Goal: Contribute content: Contribute content

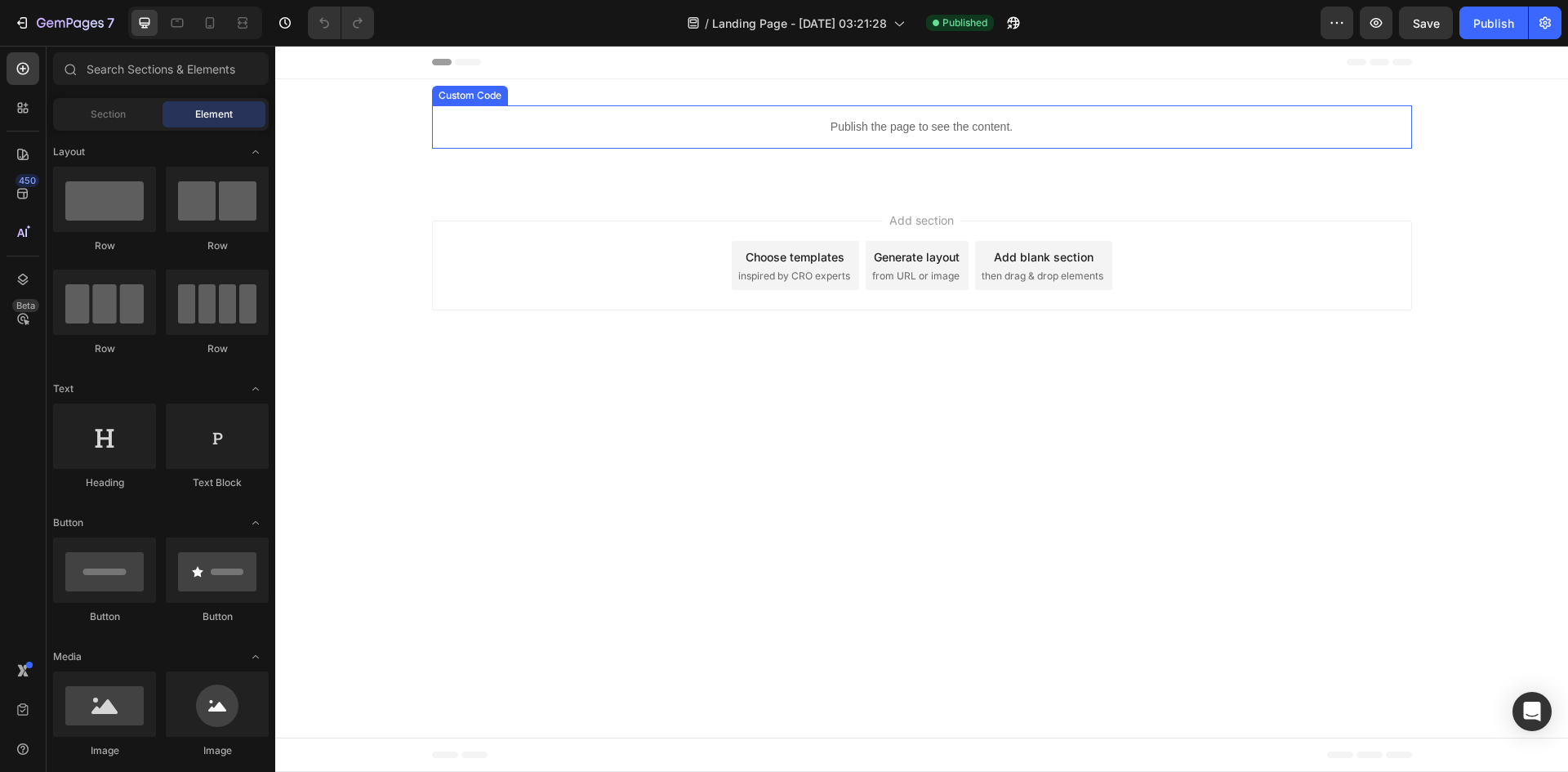
click at [841, 144] on div "Publish the page to see the content." at bounding box center [922, 126] width 980 height 43
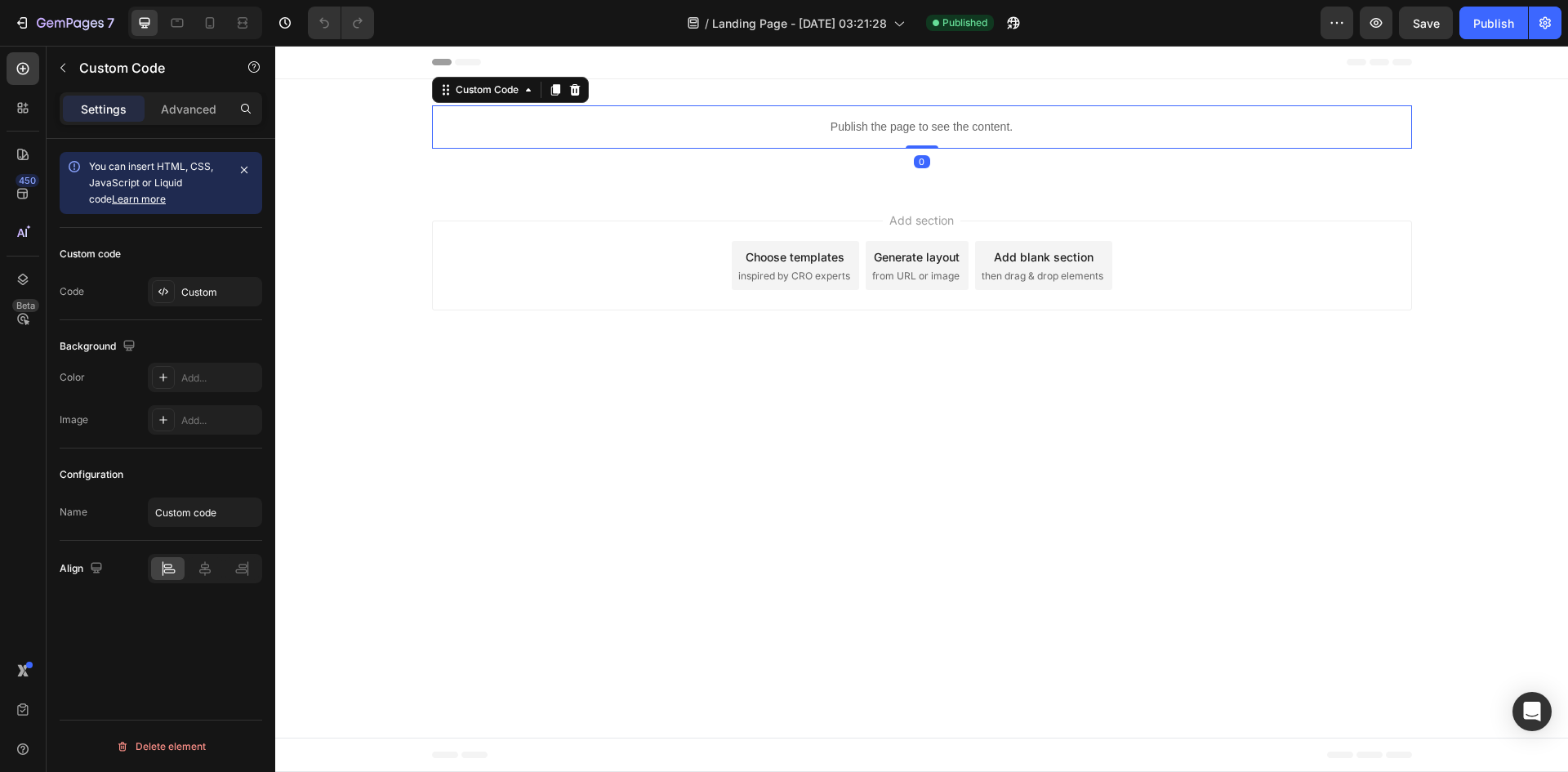
click at [841, 144] on div "Publish the page to see the content." at bounding box center [922, 126] width 980 height 43
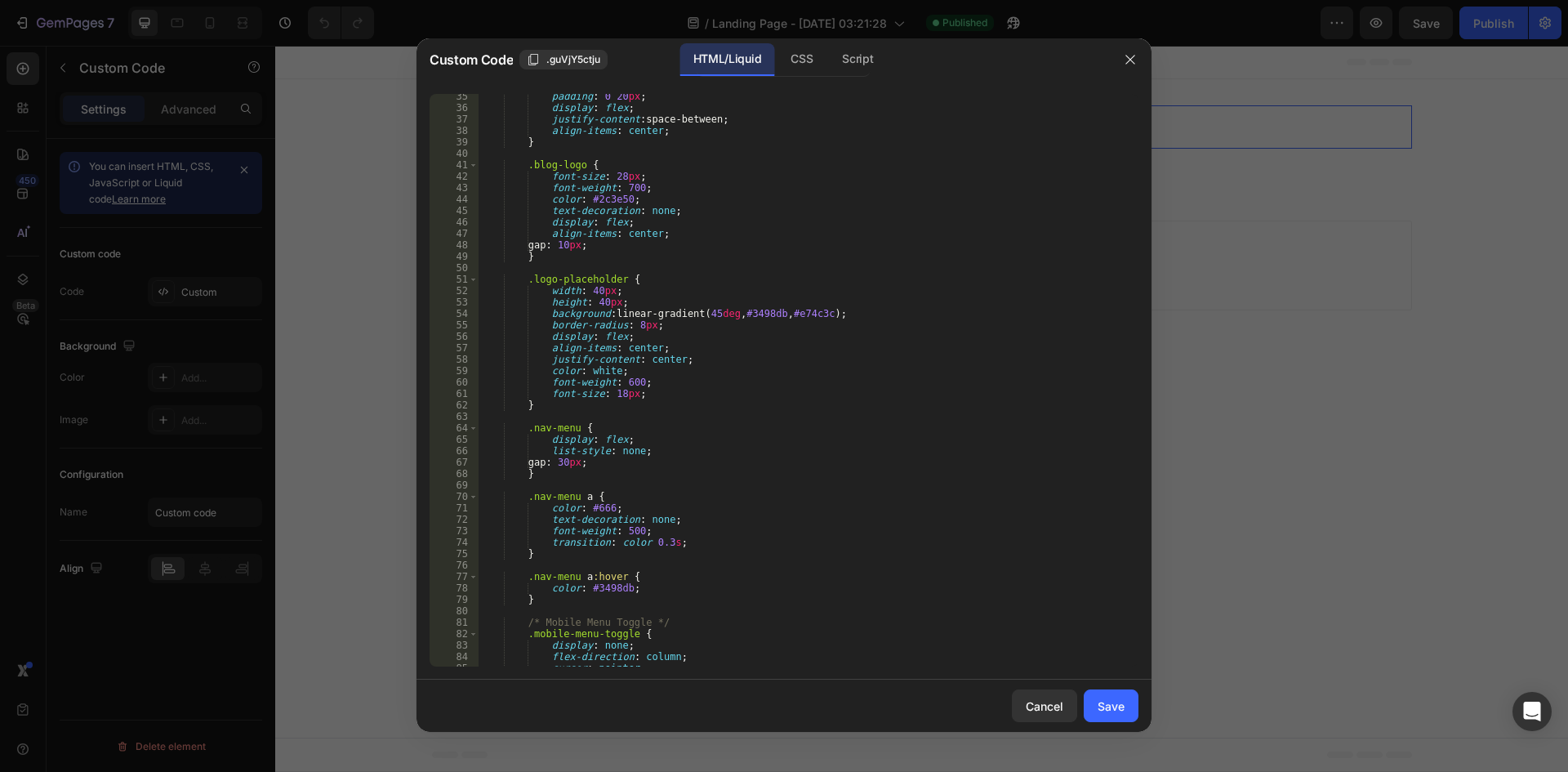
scroll to position [490, 0]
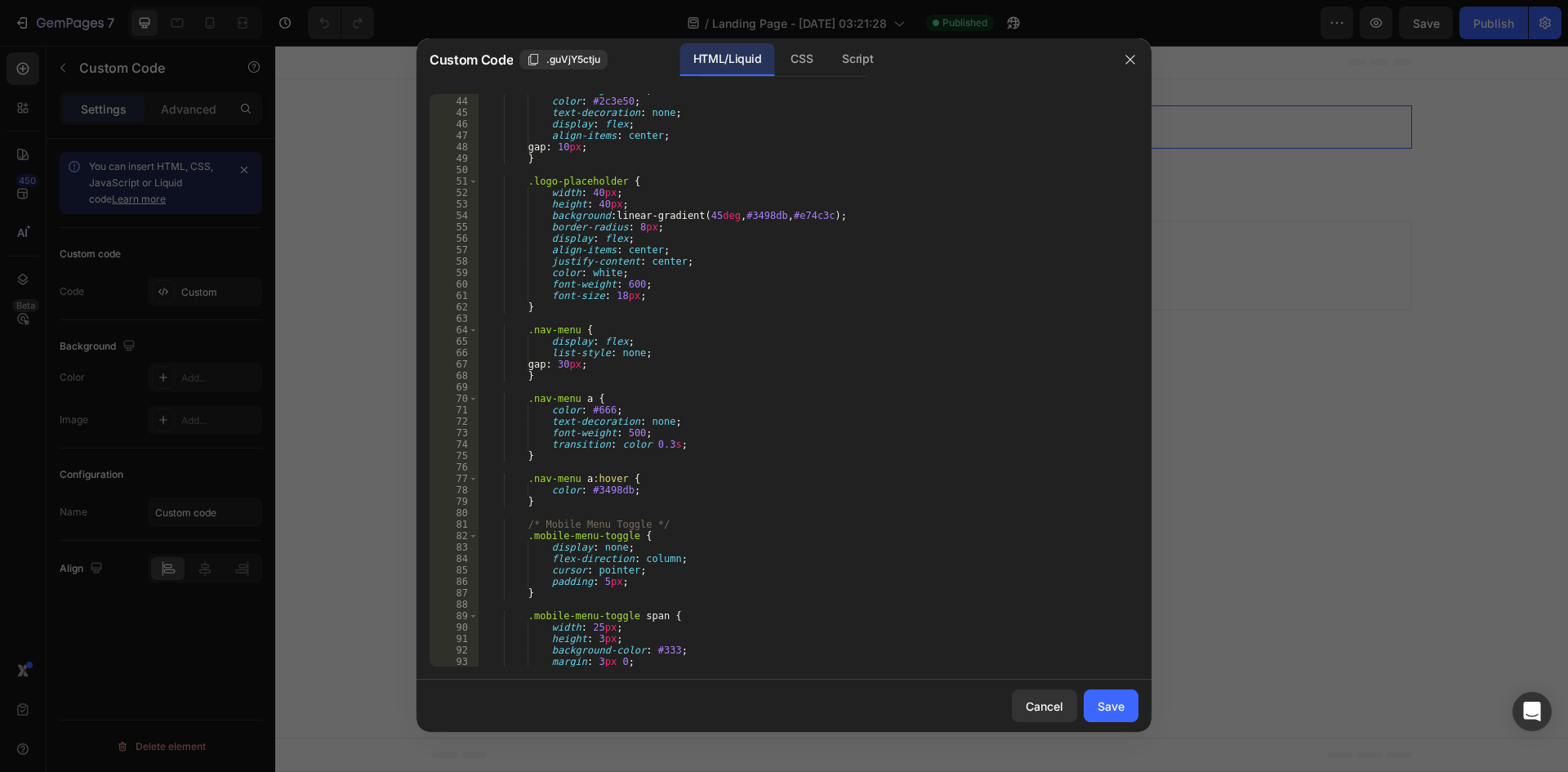
type textarea "justify-content: center;"
click at [950, 260] on div "font-weight : 700 ; color : #2c3e50 ; text-decoration : none ; display : flex ;…" at bounding box center [802, 382] width 648 height 595
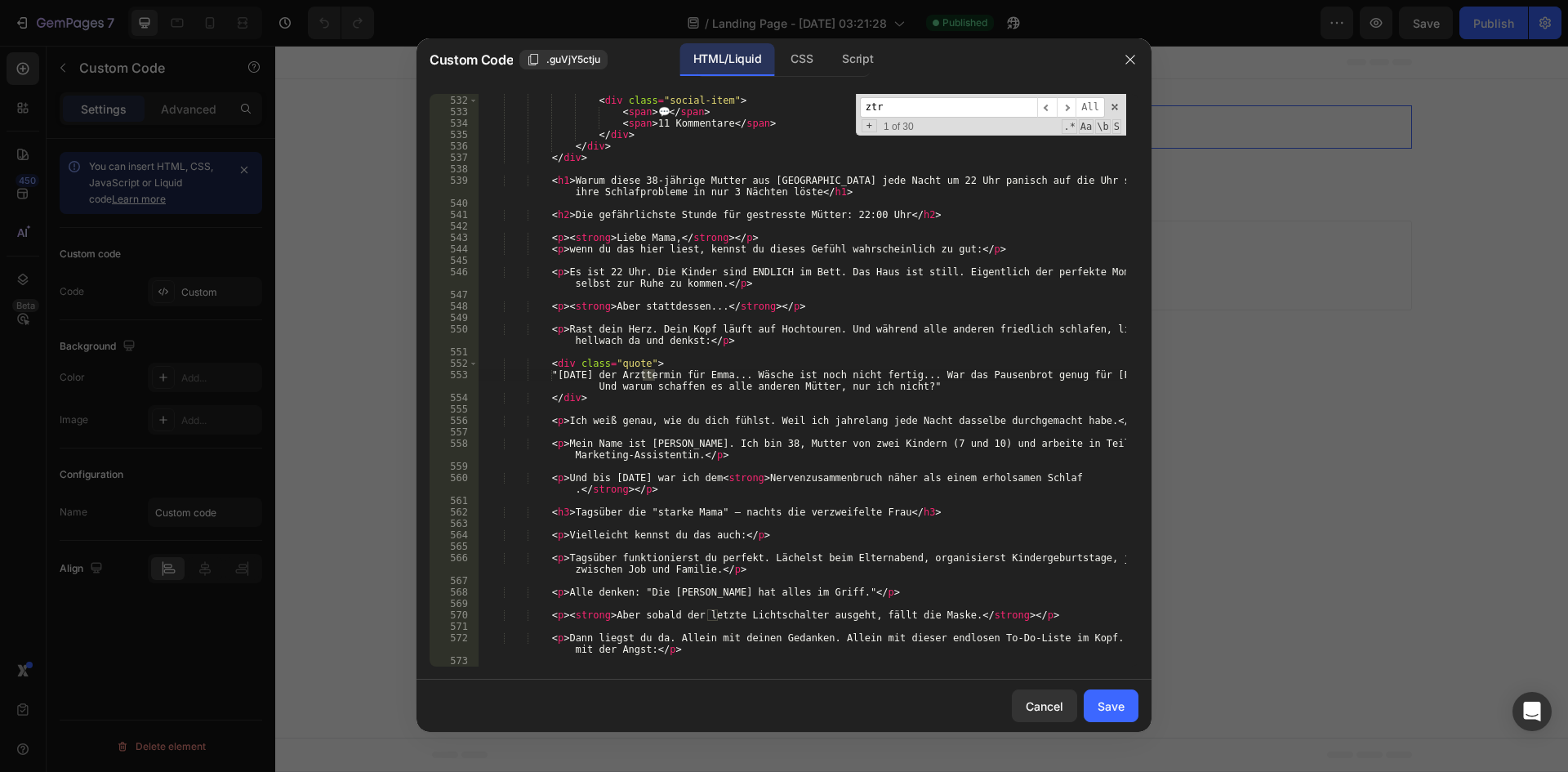
scroll to position [7774, 0]
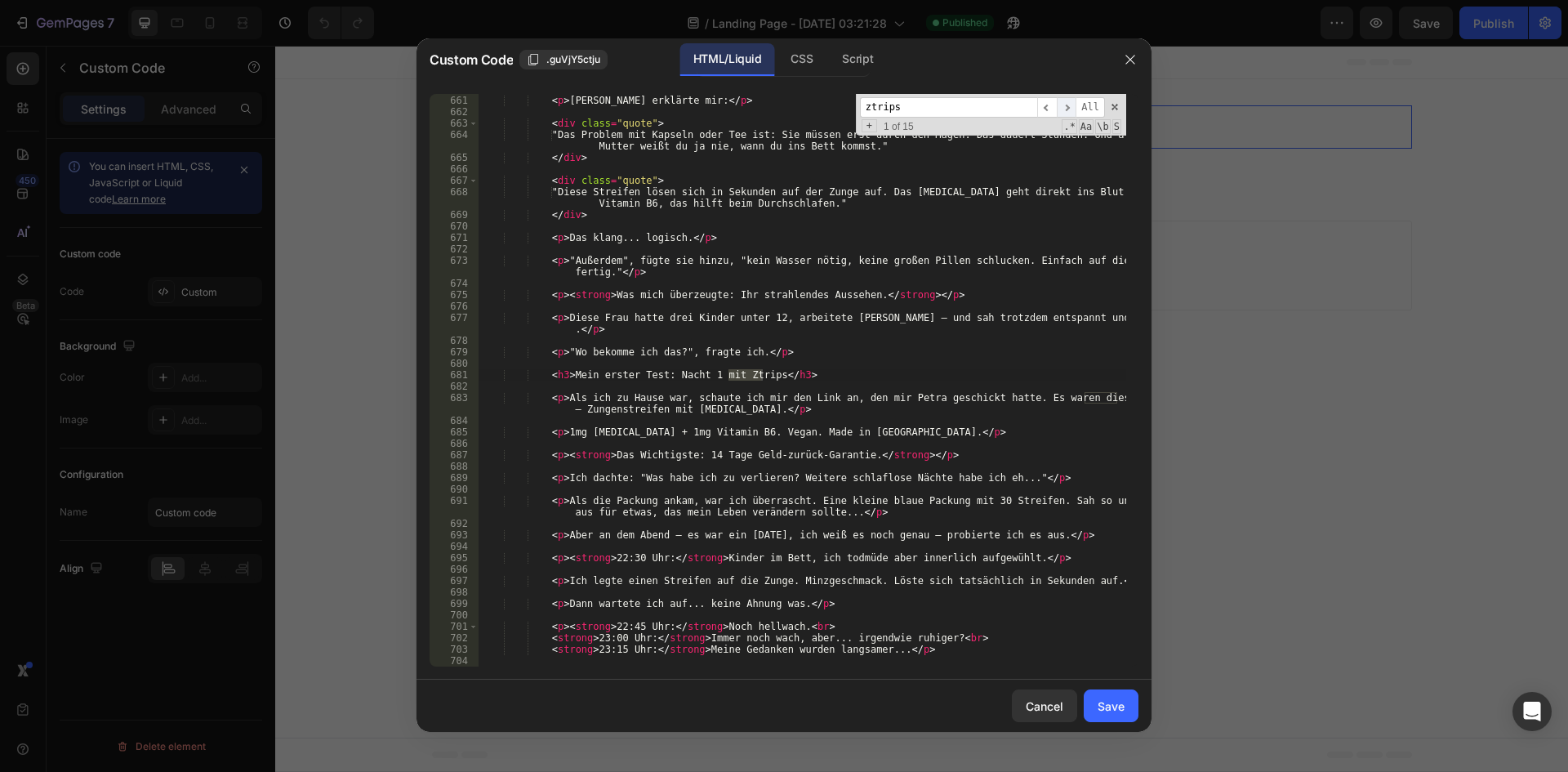
type input "ztrips"
click at [1063, 108] on span "​" at bounding box center [1066, 107] width 20 height 20
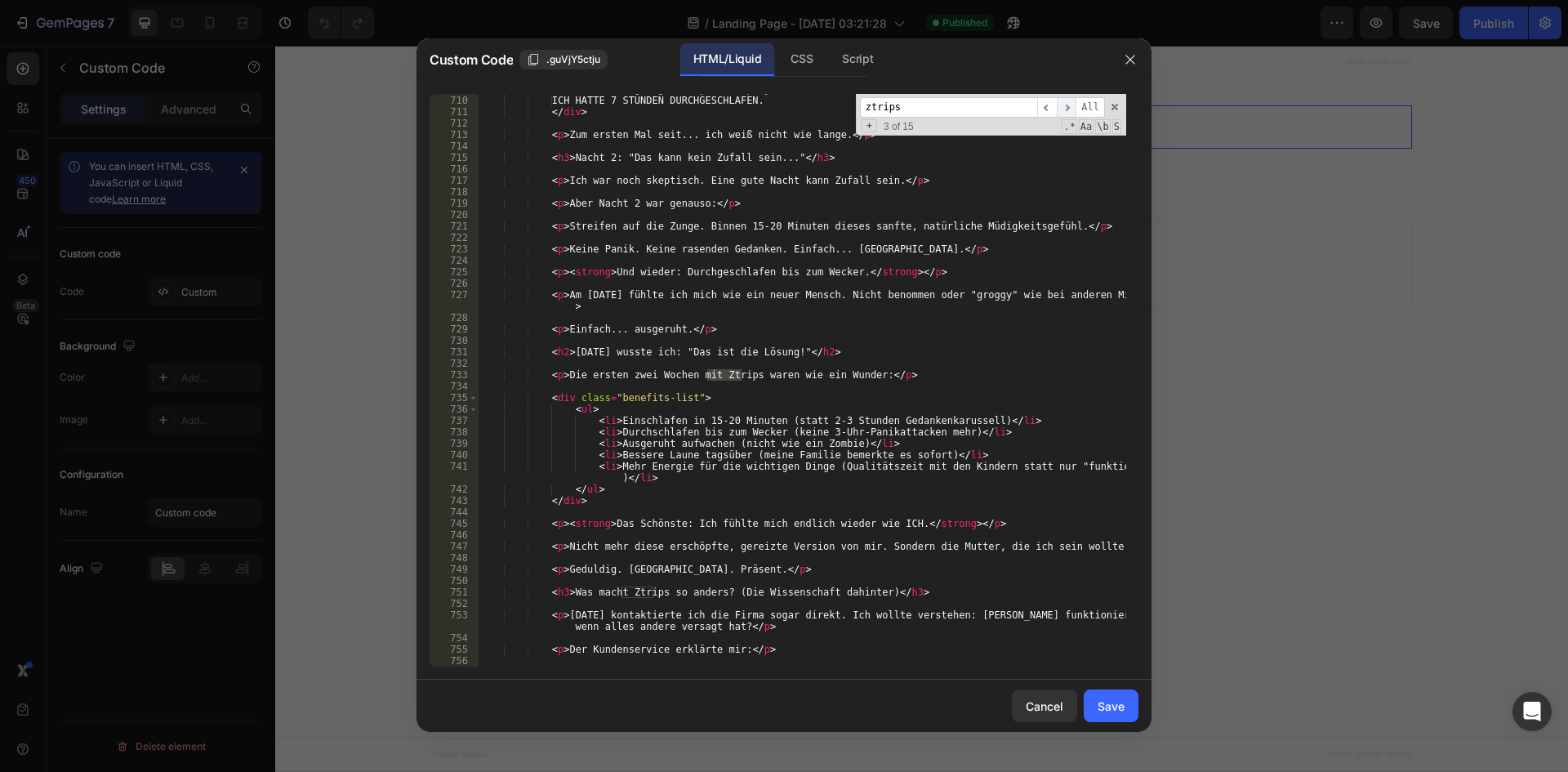
click at [1063, 108] on span "​" at bounding box center [1066, 107] width 20 height 20
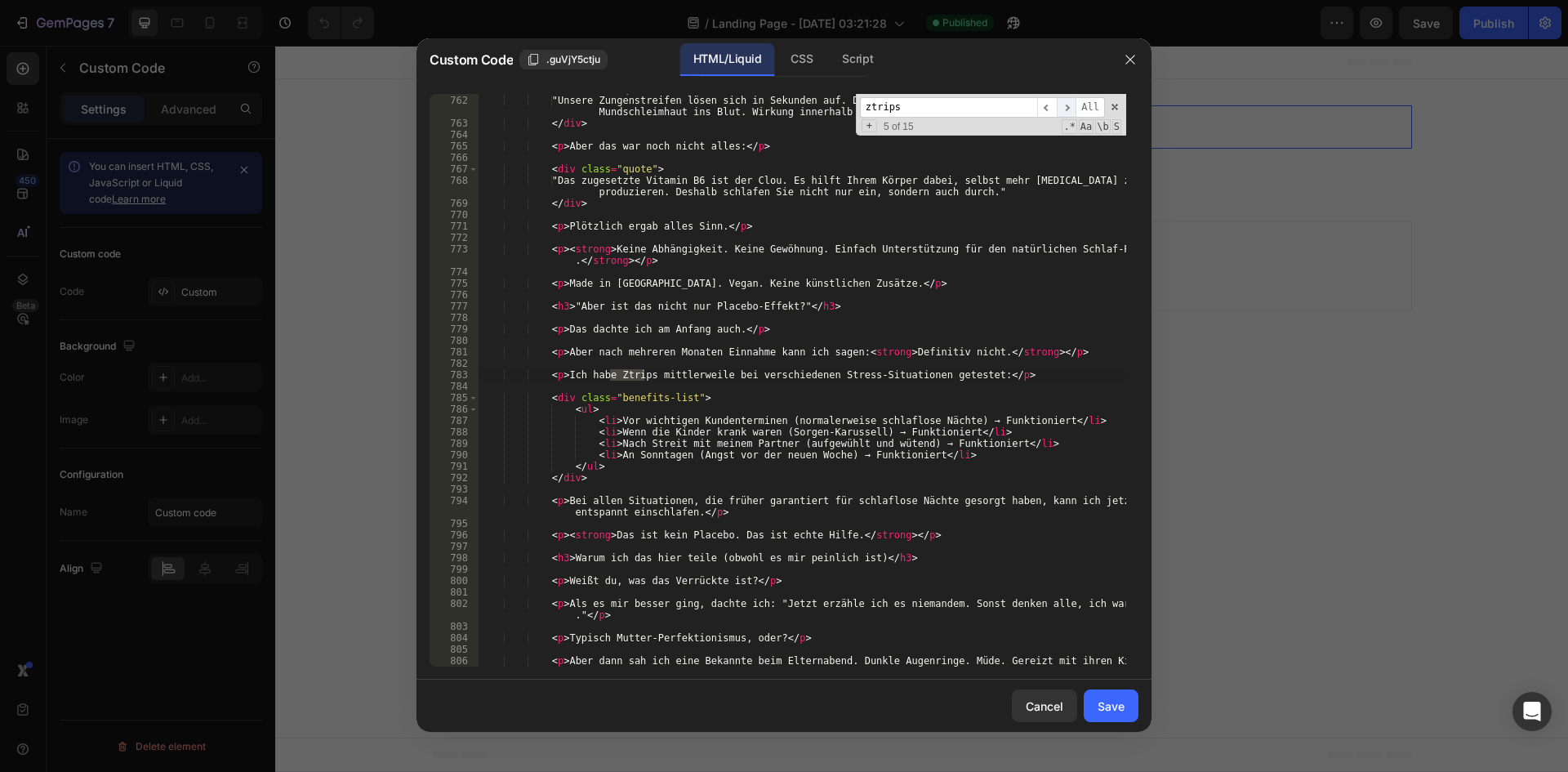
click at [1063, 108] on span "​" at bounding box center [1066, 107] width 20 height 20
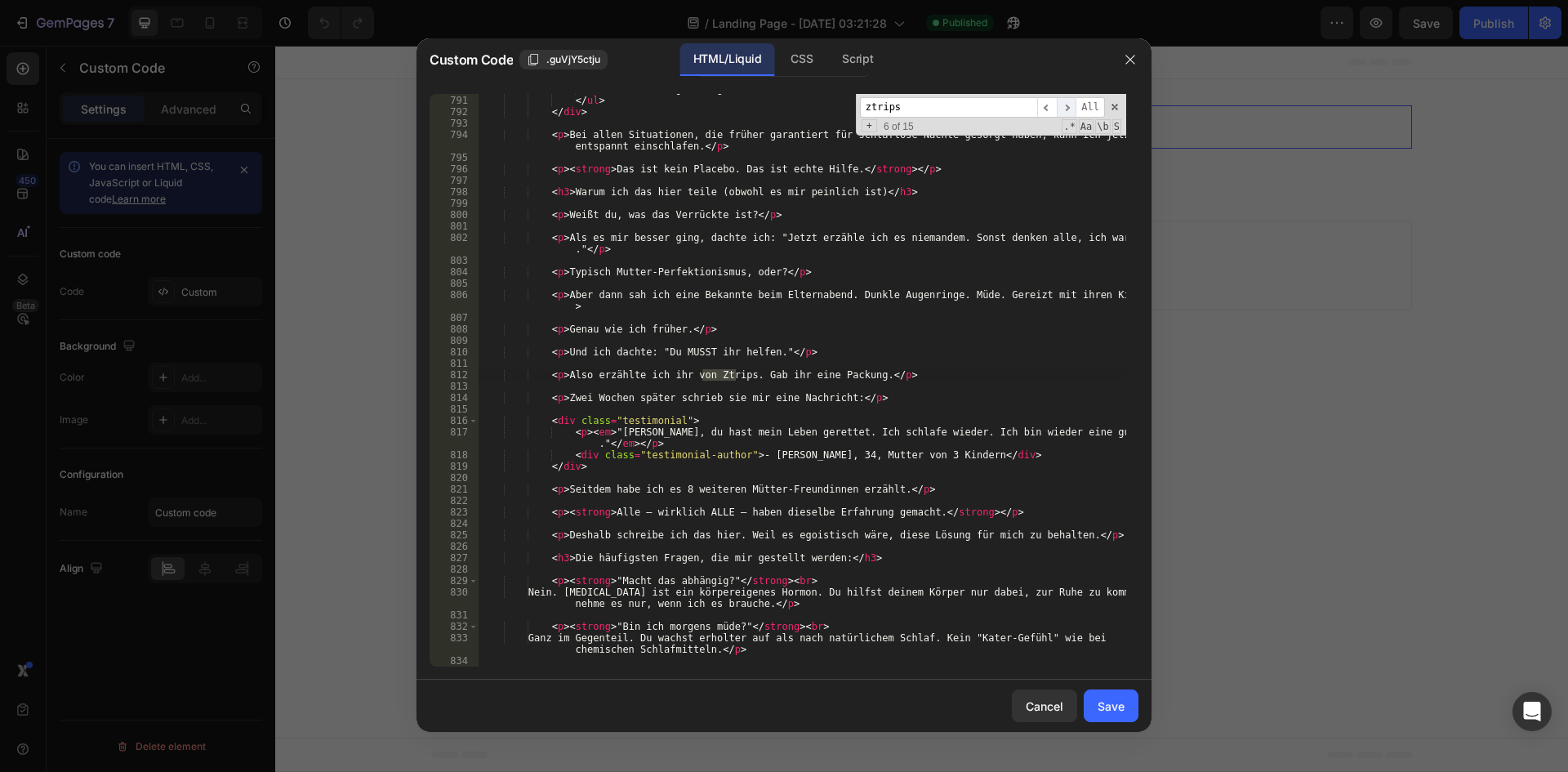
click at [1063, 108] on span "​" at bounding box center [1066, 107] width 20 height 20
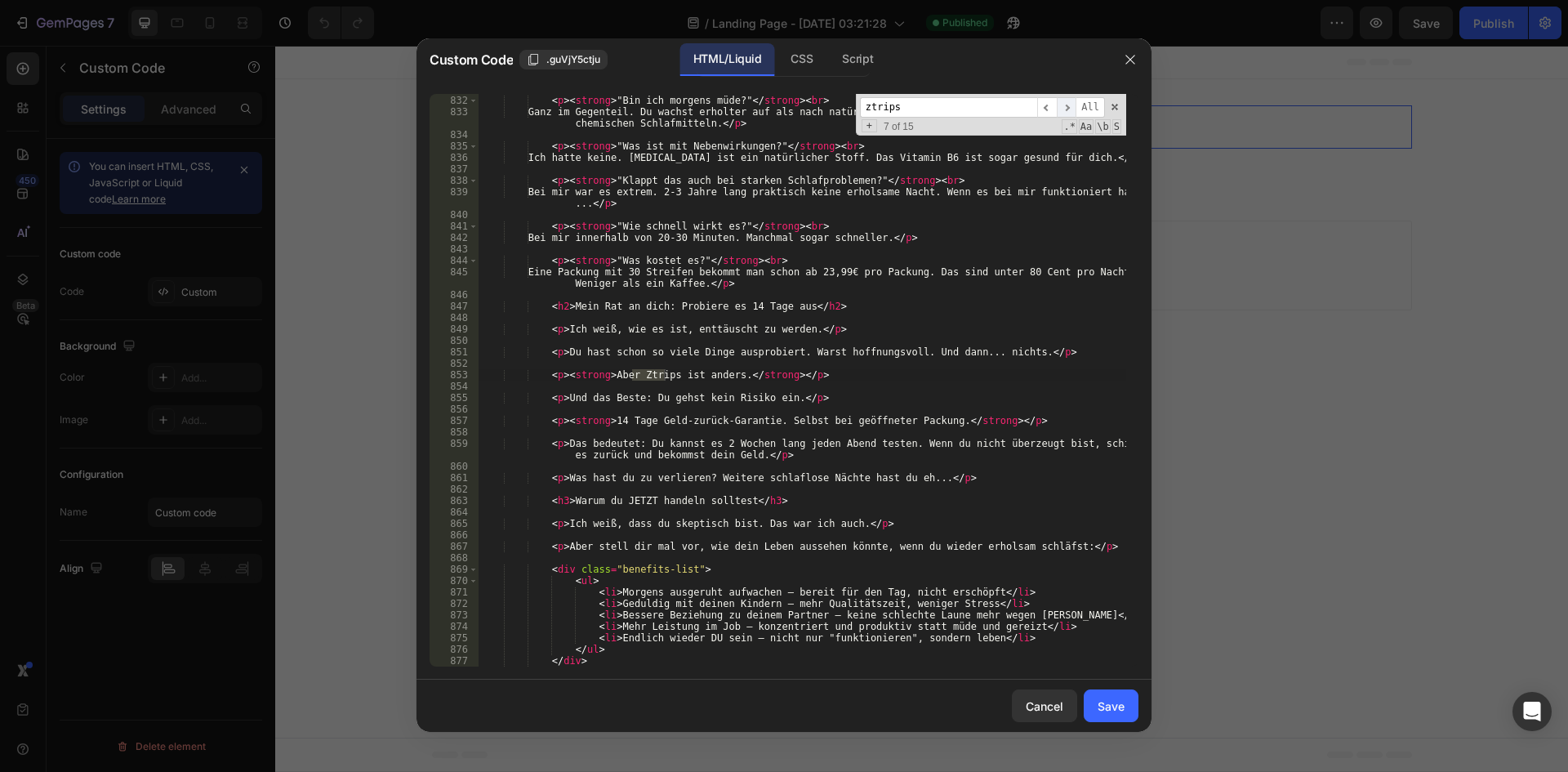
click at [1063, 108] on span "​" at bounding box center [1066, 107] width 20 height 20
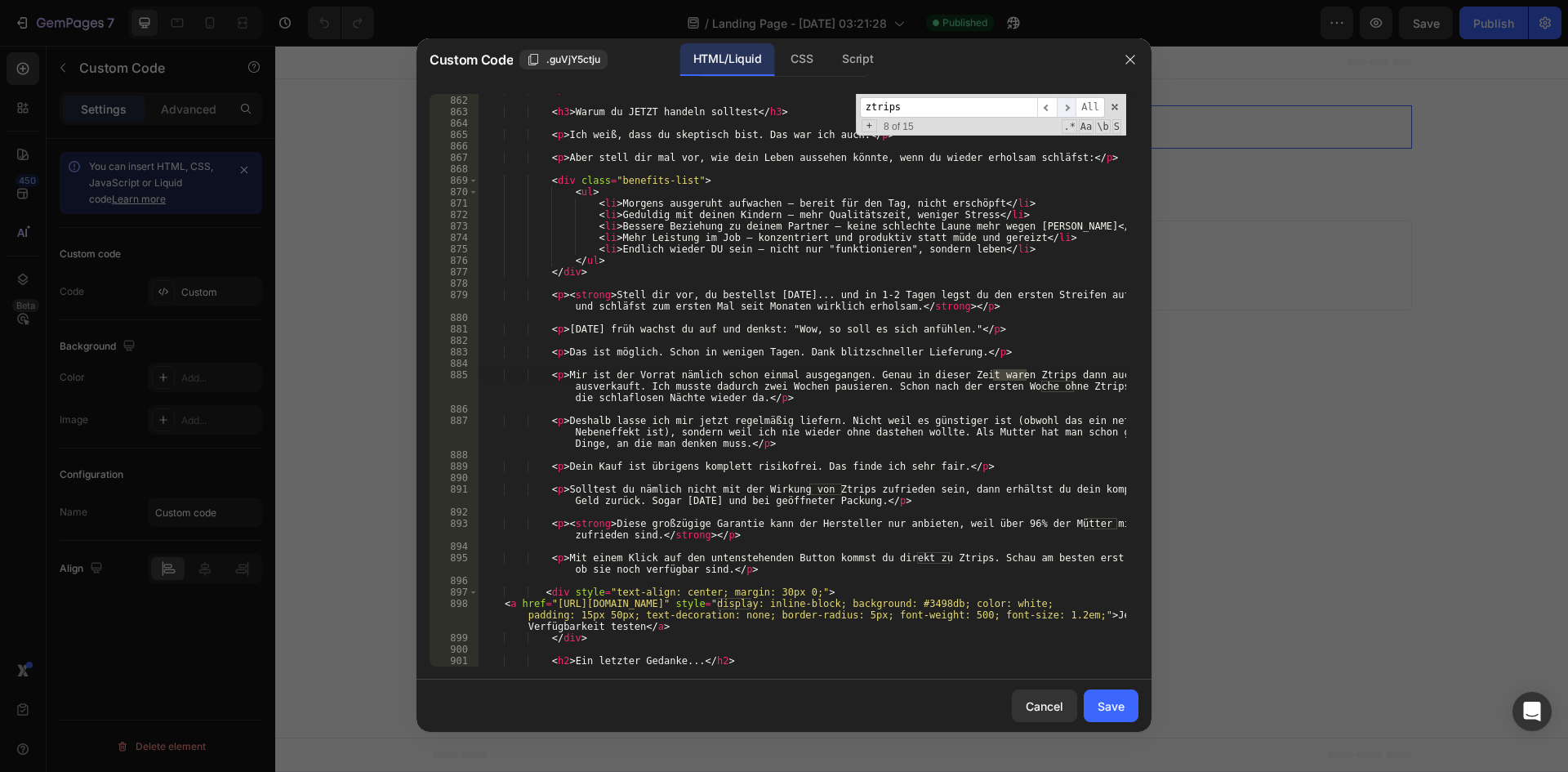
click at [1063, 108] on span "​" at bounding box center [1066, 107] width 20 height 20
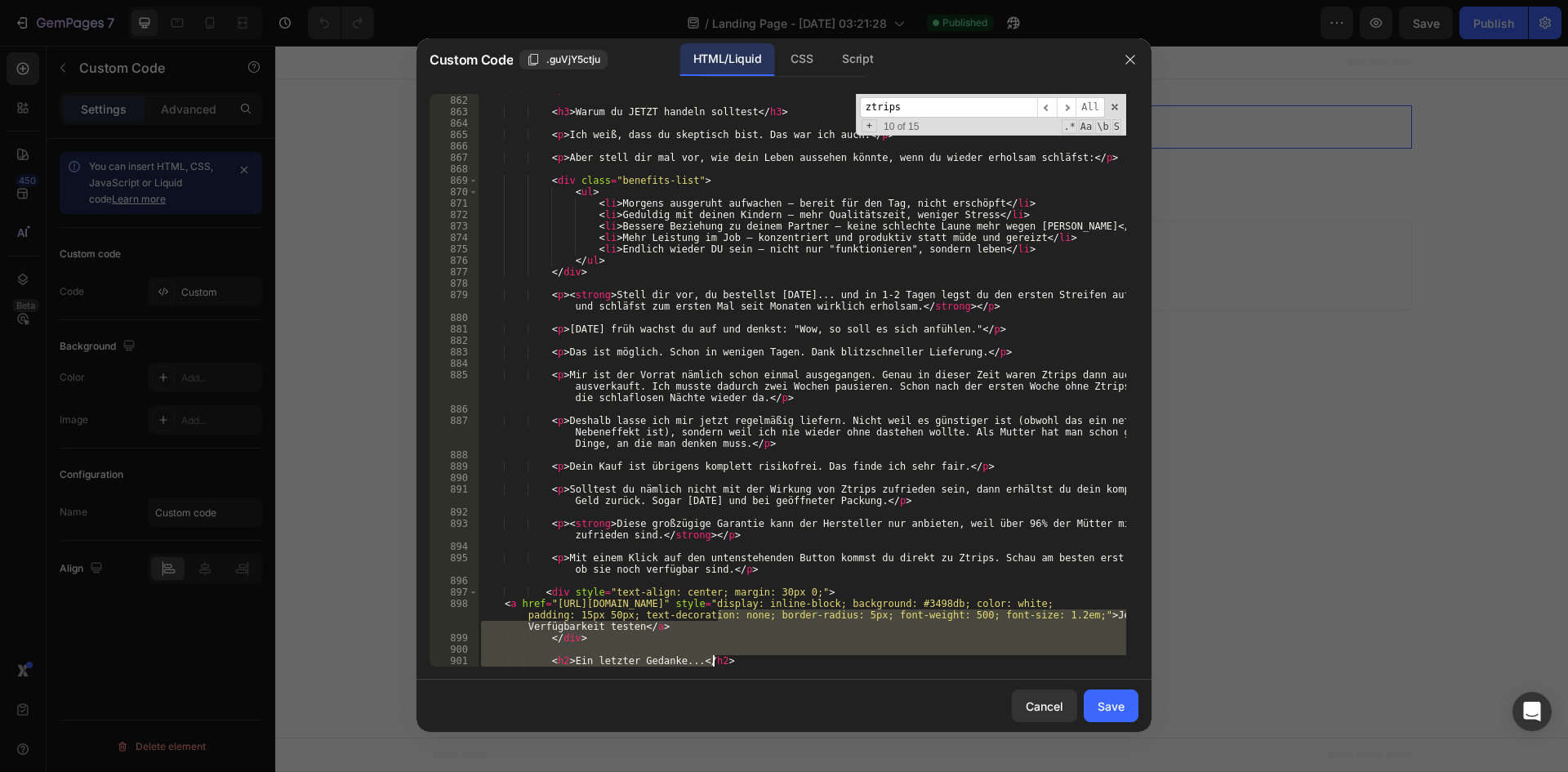
drag, startPoint x: 719, startPoint y: 616, endPoint x: 864, endPoint y: 657, distance: 150.7
click at [864, 657] on div "< p > Was hast du zu verlieren? Weitere schlaflose Nächte hast du eh... </ p > …" at bounding box center [802, 381] width 648 height 595
click at [823, 635] on div "< p > Was hast du zu verlieren? Weitere schlaflose Nächte hast du eh... </ p > …" at bounding box center [802, 380] width 648 height 573
type textarea "</div>"
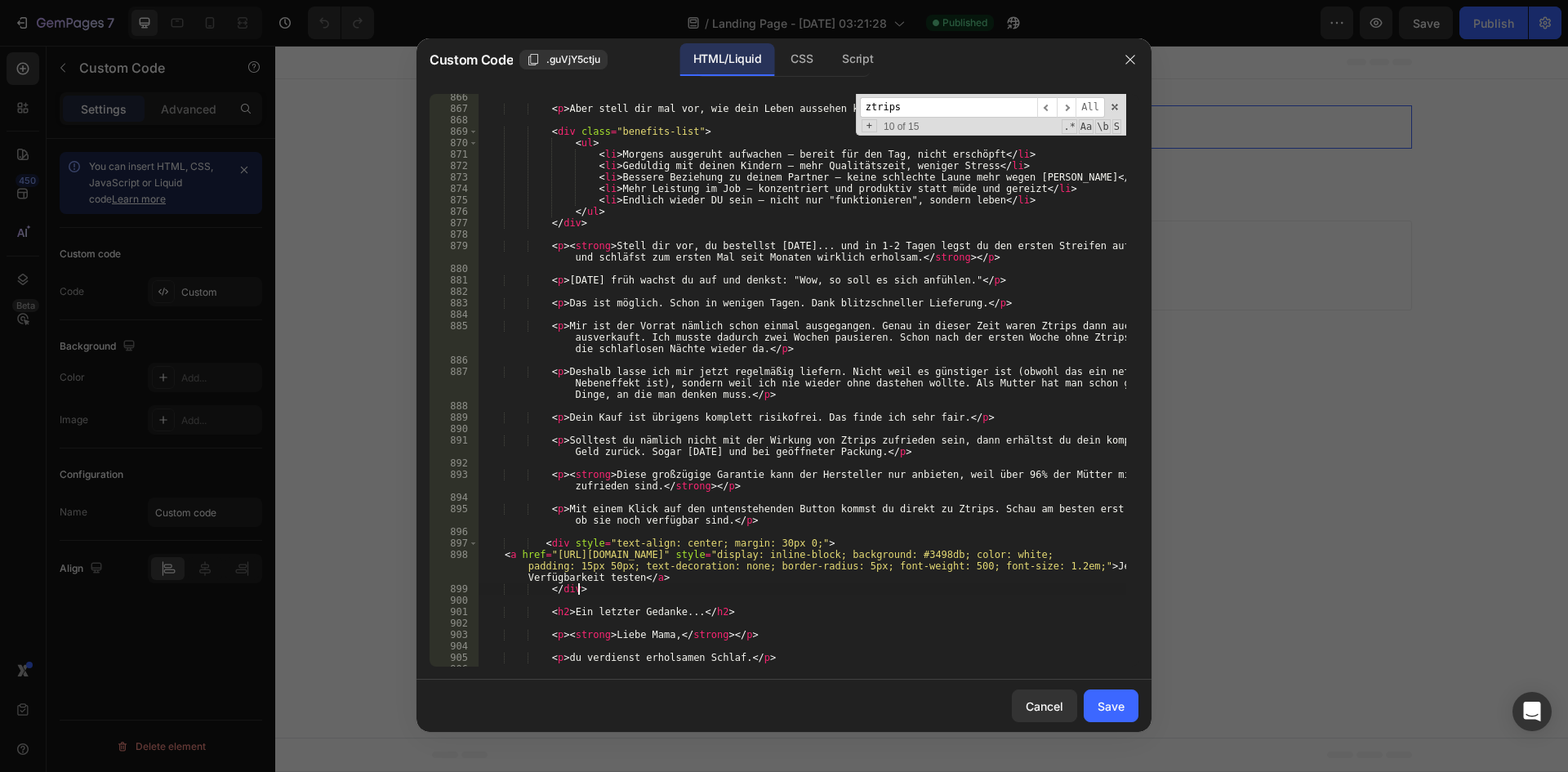
scroll to position [10373, 0]
click at [931, 116] on input "ztrips" at bounding box center [949, 107] width 178 height 20
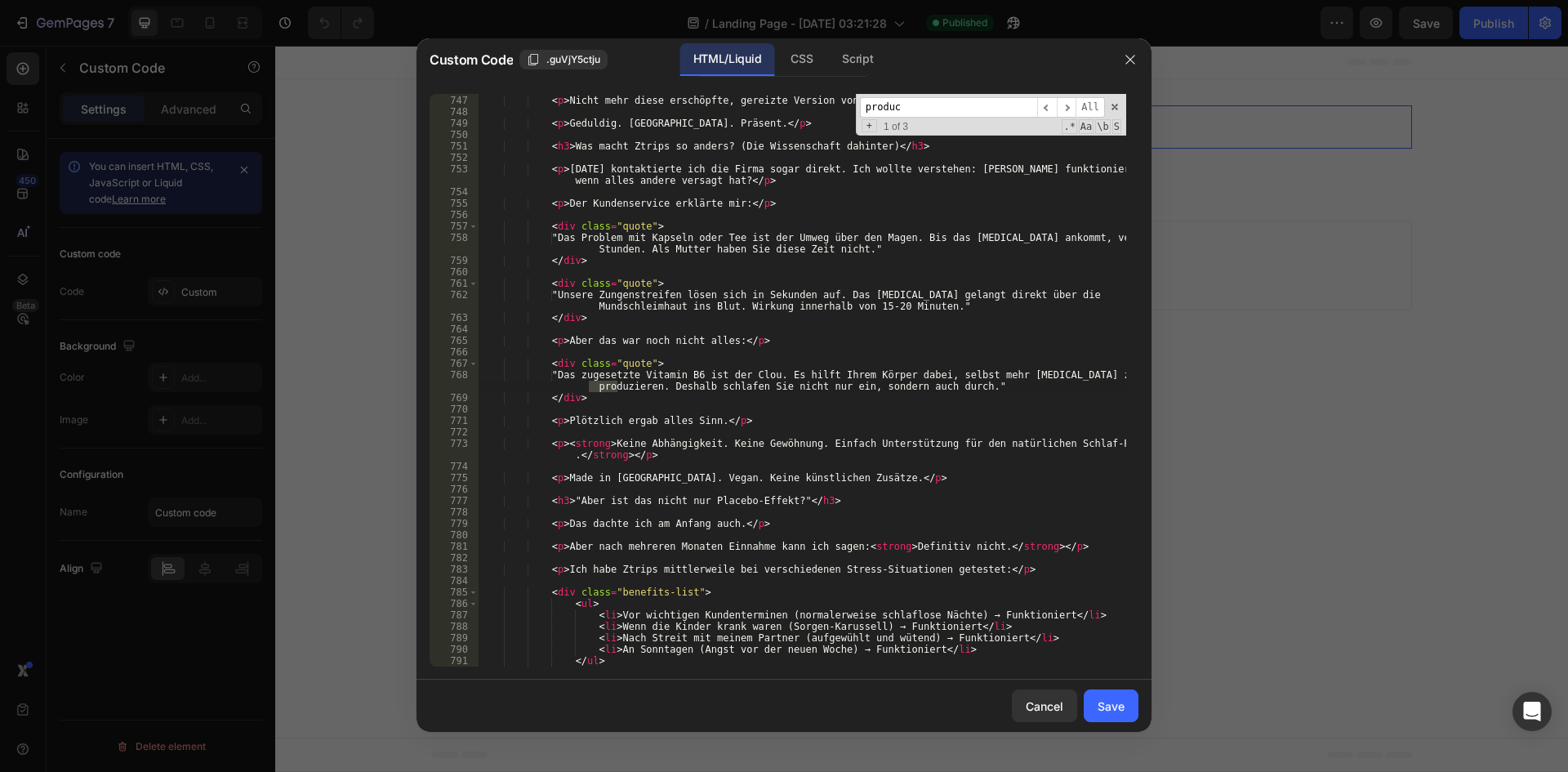
scroll to position [10552, 0]
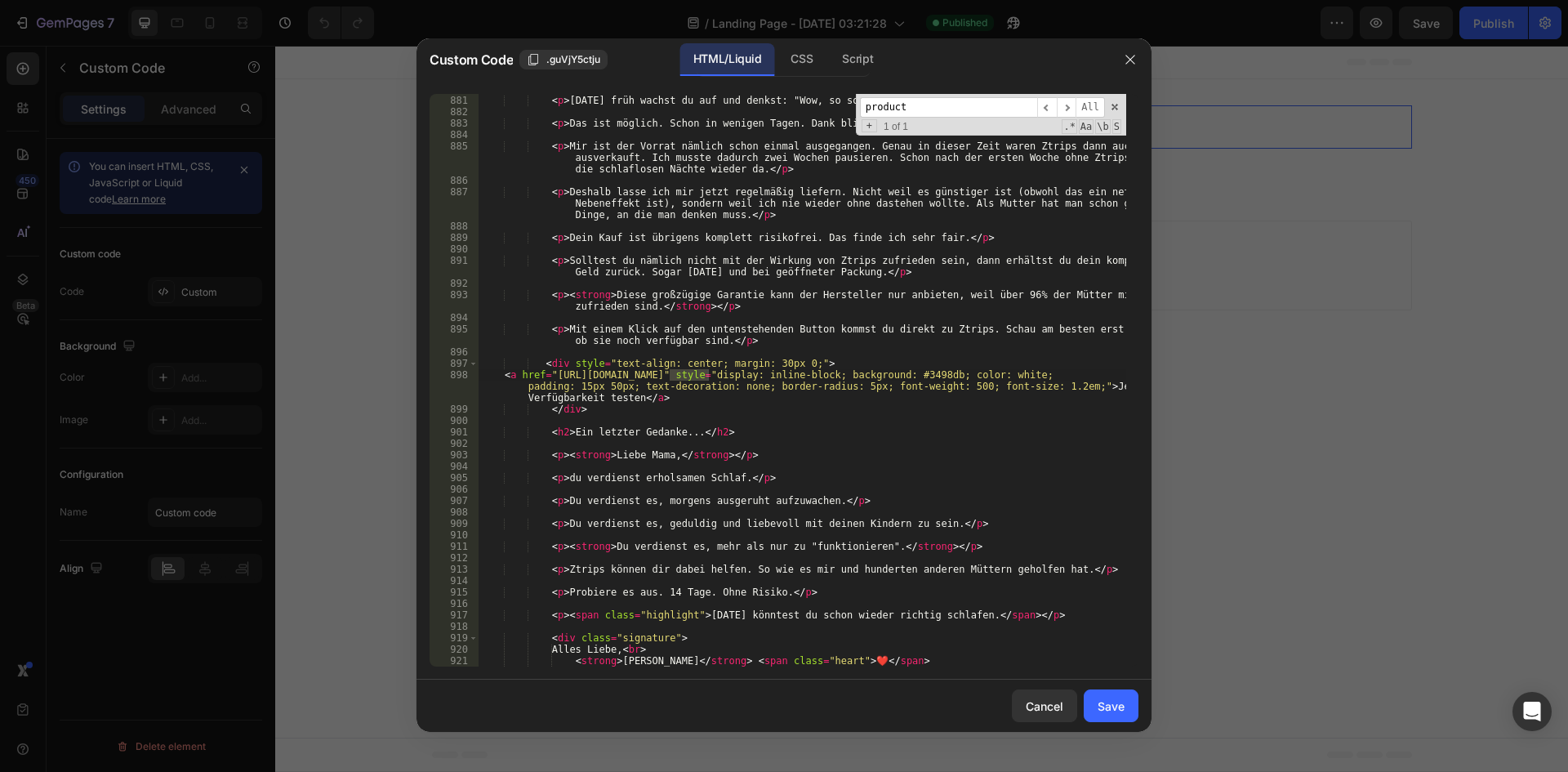
type input "product"
click at [561, 374] on div "< p > [DATE] früh wachst du auf und denkst: "Wow, so soll es sich anfühlen." </…" at bounding box center [802, 381] width 648 height 595
drag, startPoint x: 561, startPoint y: 374, endPoint x: 722, endPoint y: 373, distance: 161.0
click at [722, 373] on div "< p > [DATE] früh wachst du auf und denkst: "Wow, so soll es sich anfühlen." </…" at bounding box center [802, 381] width 648 height 595
paste textarea "[URL][DOMAIN_NAME]"
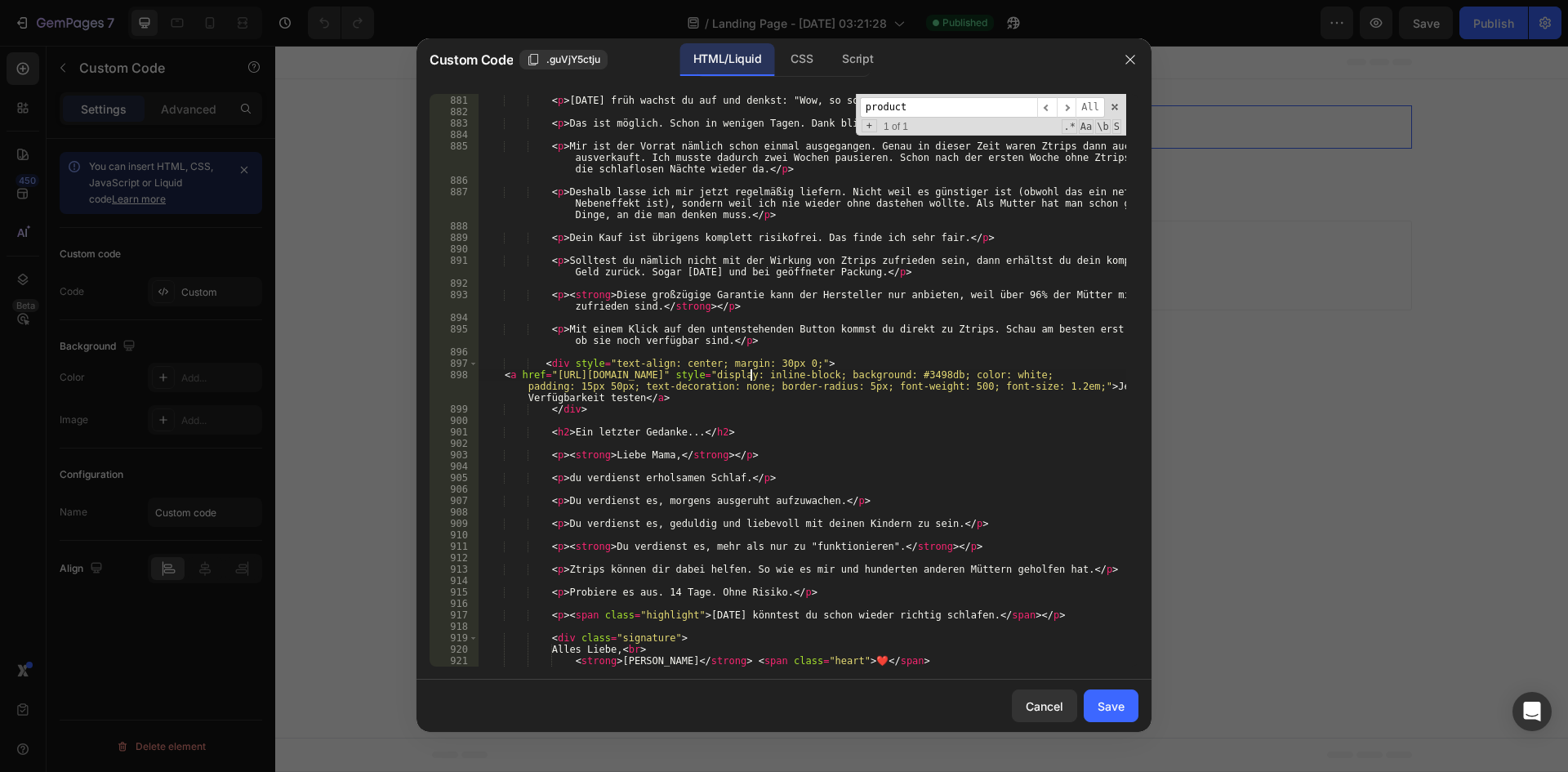
click at [558, 371] on div "< p > [DATE] früh wachst du auf und denkst: "Wow, so soll es sich anfühlen." </…" at bounding box center [802, 381] width 648 height 595
drag, startPoint x: 558, startPoint y: 371, endPoint x: 739, endPoint y: 375, distance: 181.0
click at [739, 375] on div "< p > [DATE] früh wachst du auf und denkst: "Wow, so soll es sich anfühlen." </…" at bounding box center [802, 381] width 648 height 595
paste textarea "?ref=a"
click at [711, 450] on div "< p > [DATE] früh wachst du auf und denkst: "Wow, so soll es sich anfühlen." </…" at bounding box center [802, 381] width 648 height 595
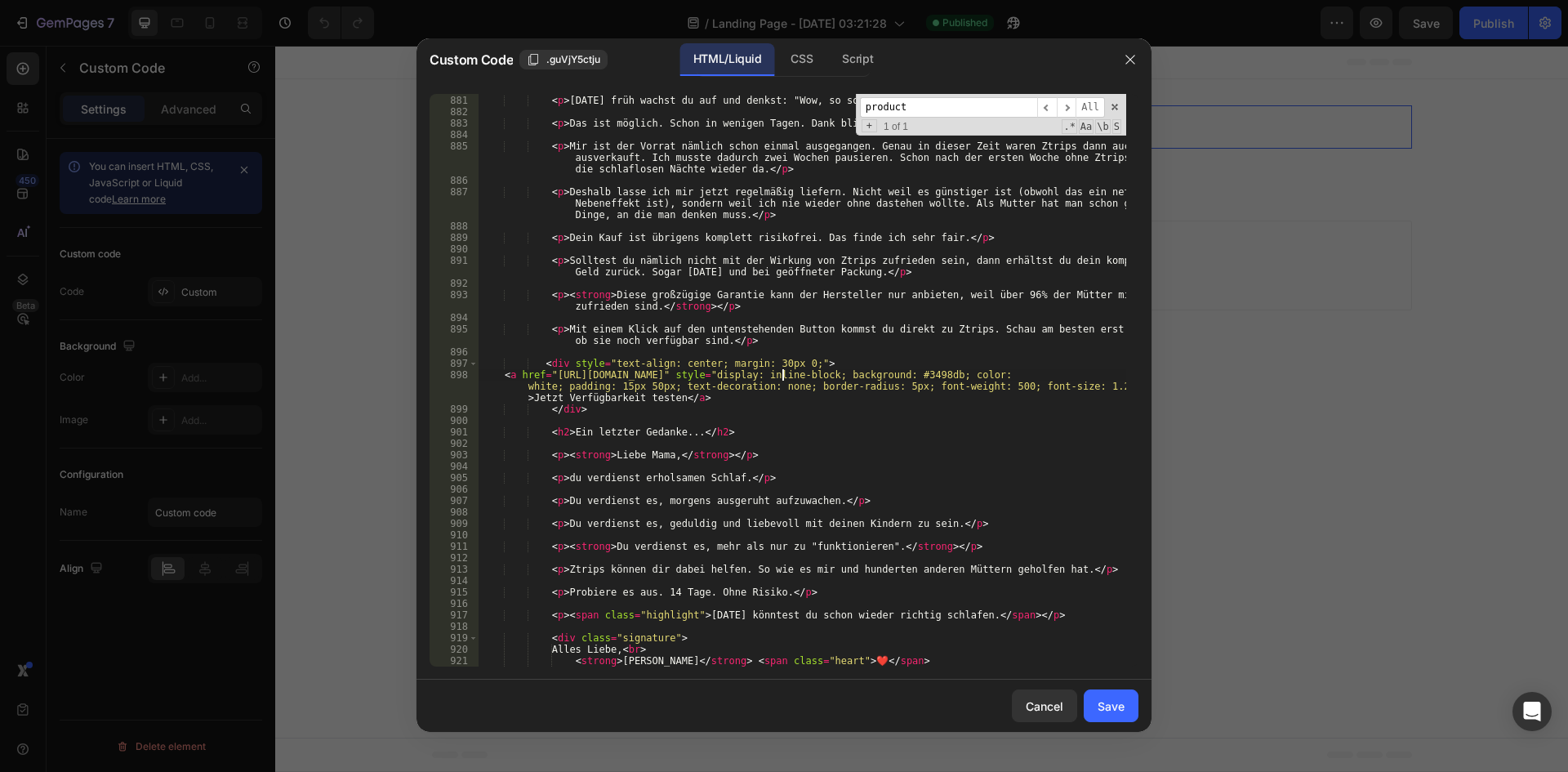
type textarea "<p><strong>Liebe Mama,</strong></p>"
click at [1115, 705] on div "Save" at bounding box center [1111, 706] width 27 height 17
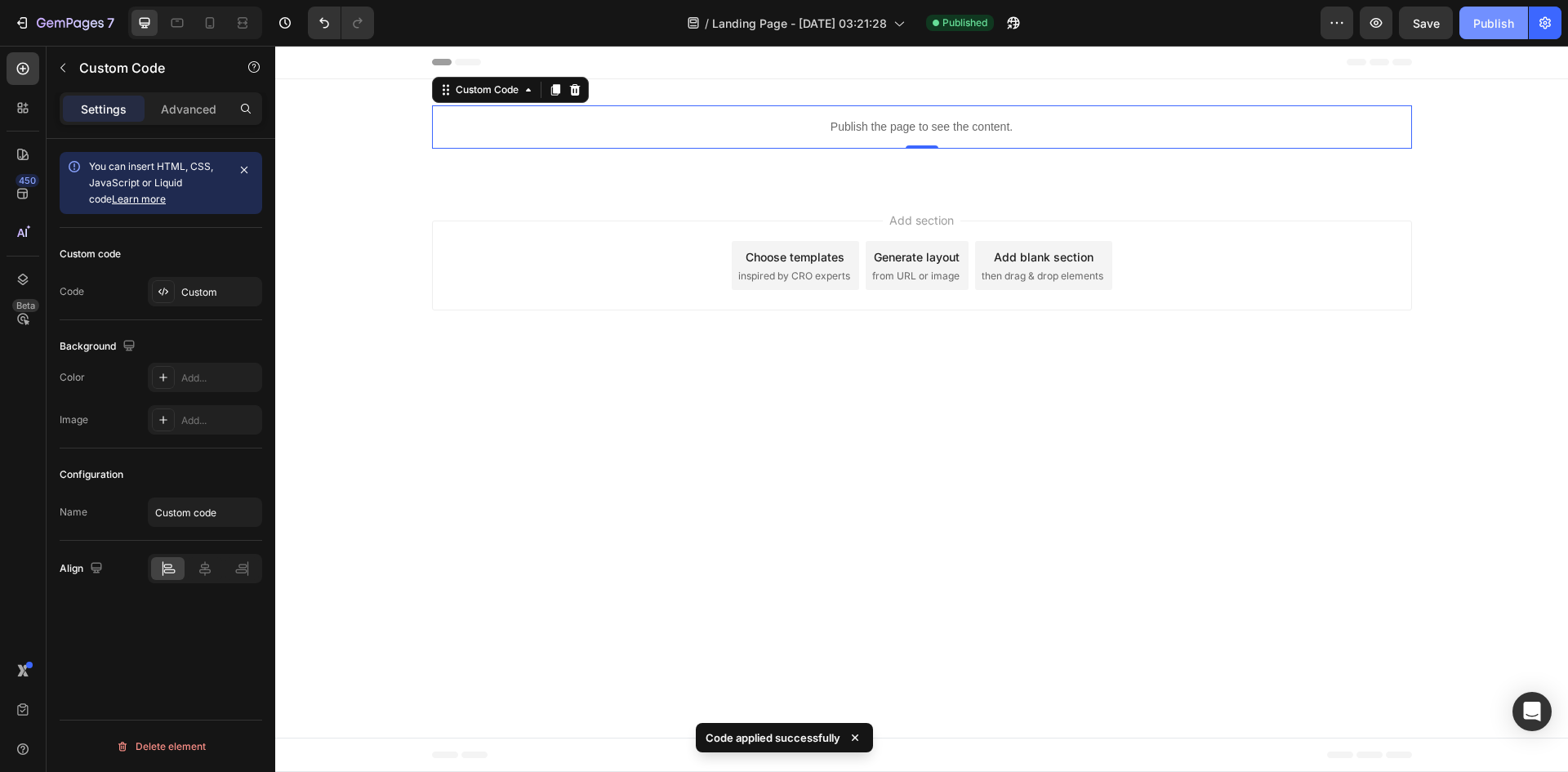
click at [1474, 15] on div "Publish" at bounding box center [1494, 23] width 41 height 17
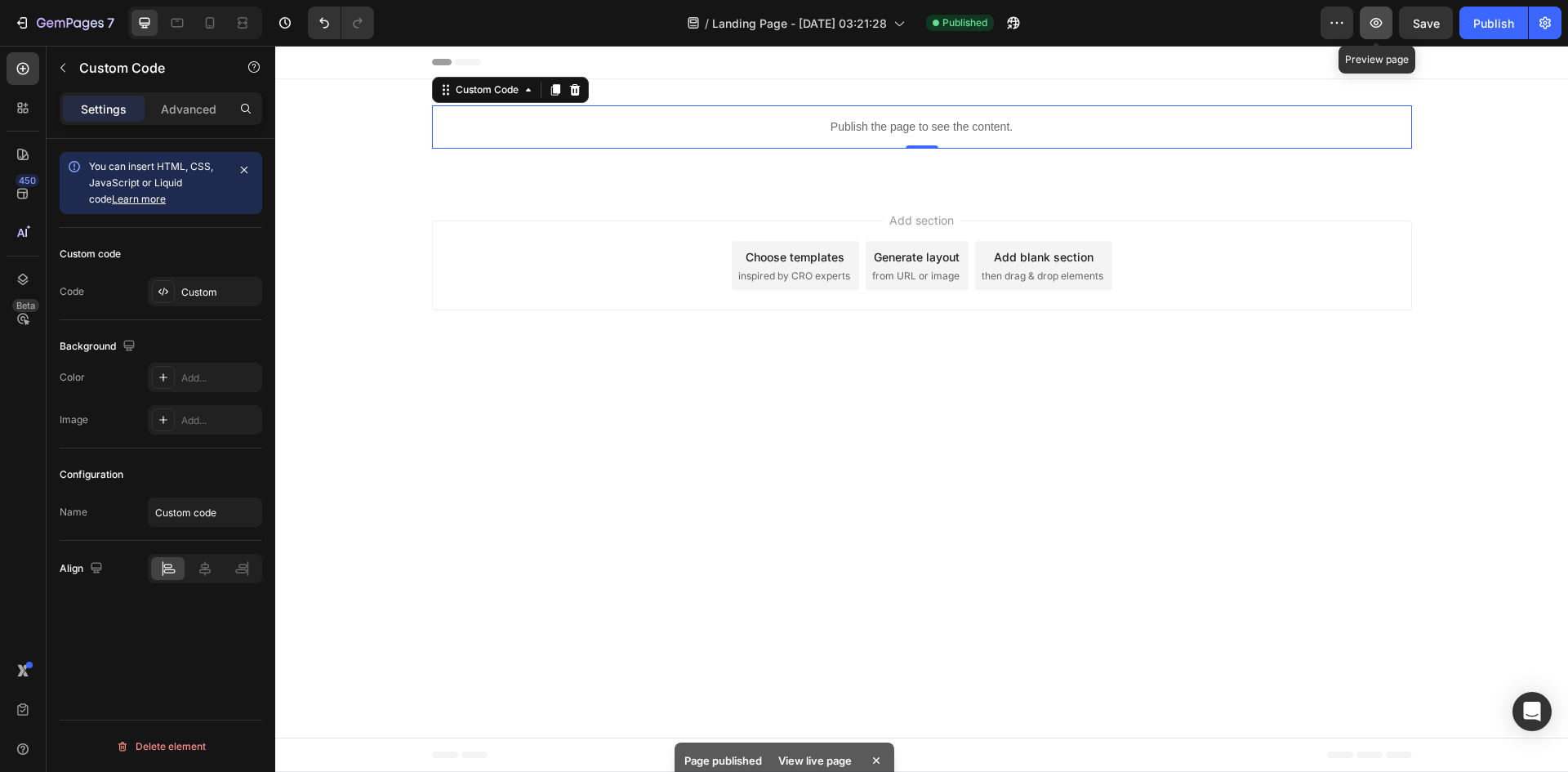
click at [1379, 18] on icon "button" at bounding box center [1375, 22] width 16 height 16
click at [1379, 23] on icon "button" at bounding box center [1376, 23] width 12 height 10
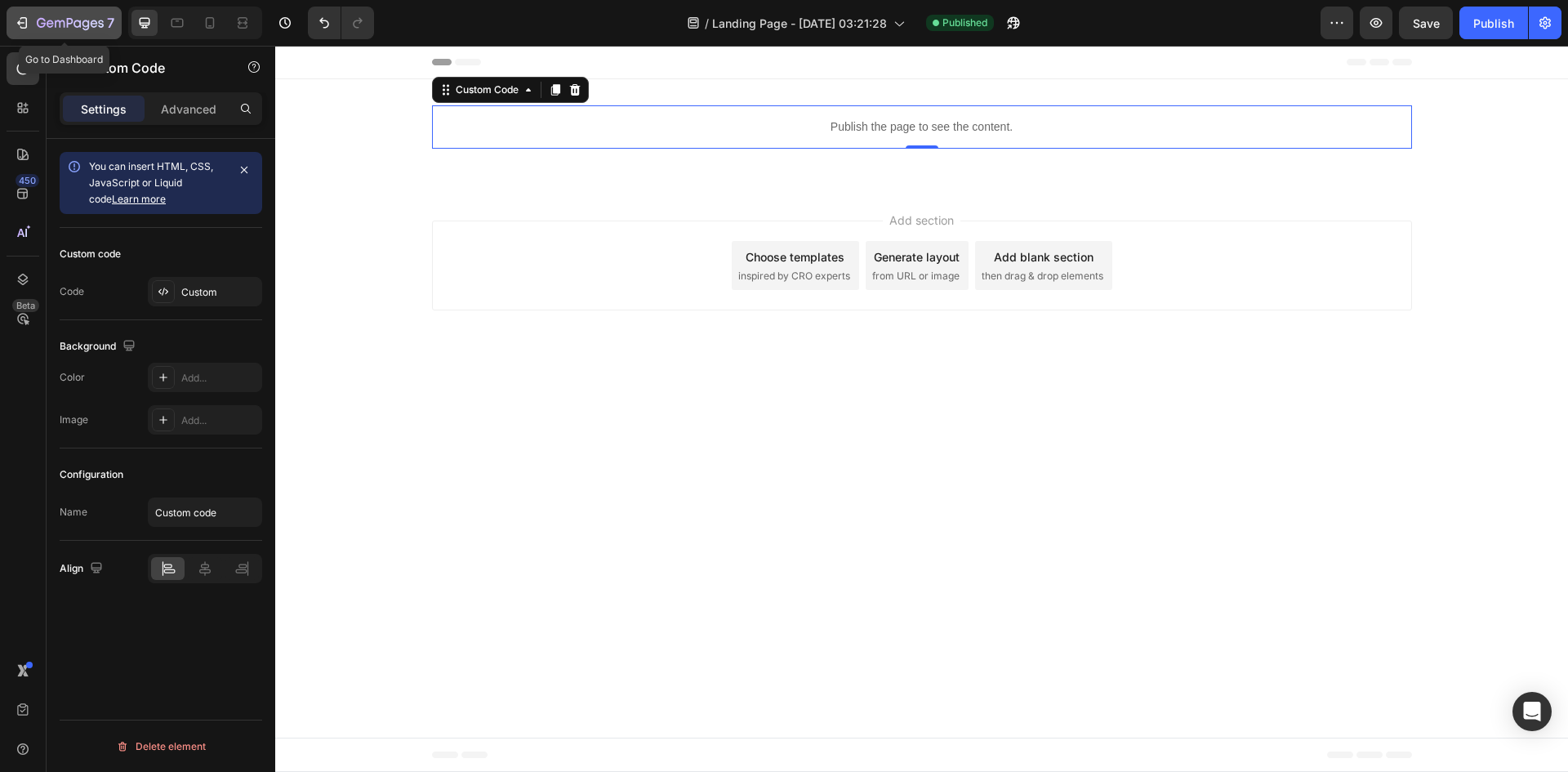
click at [48, 29] on icon "button" at bounding box center [71, 24] width 67 height 14
